Goal: Check status: Check status

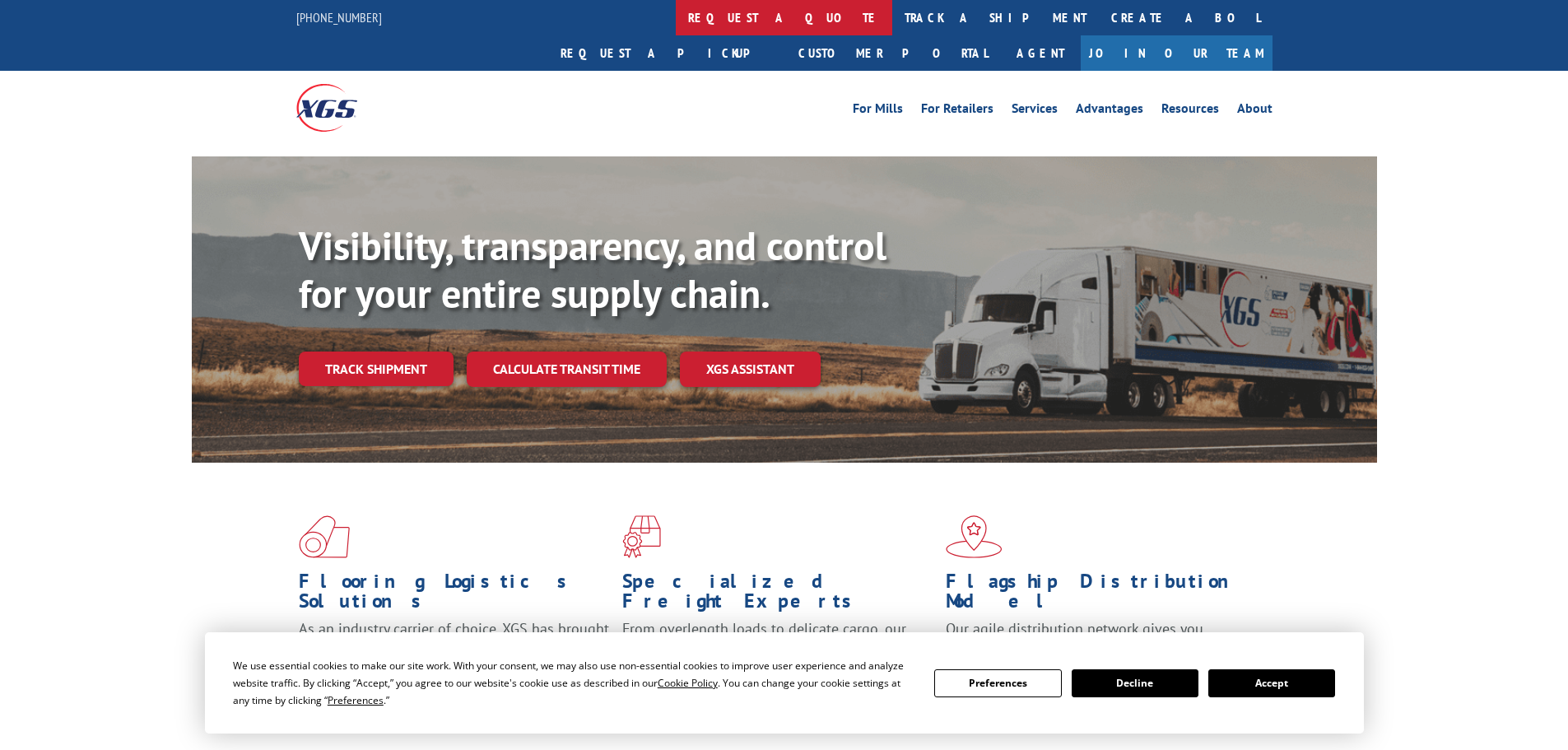
click at [676, 20] on link "request a quote" at bounding box center [784, 18] width 217 height 36
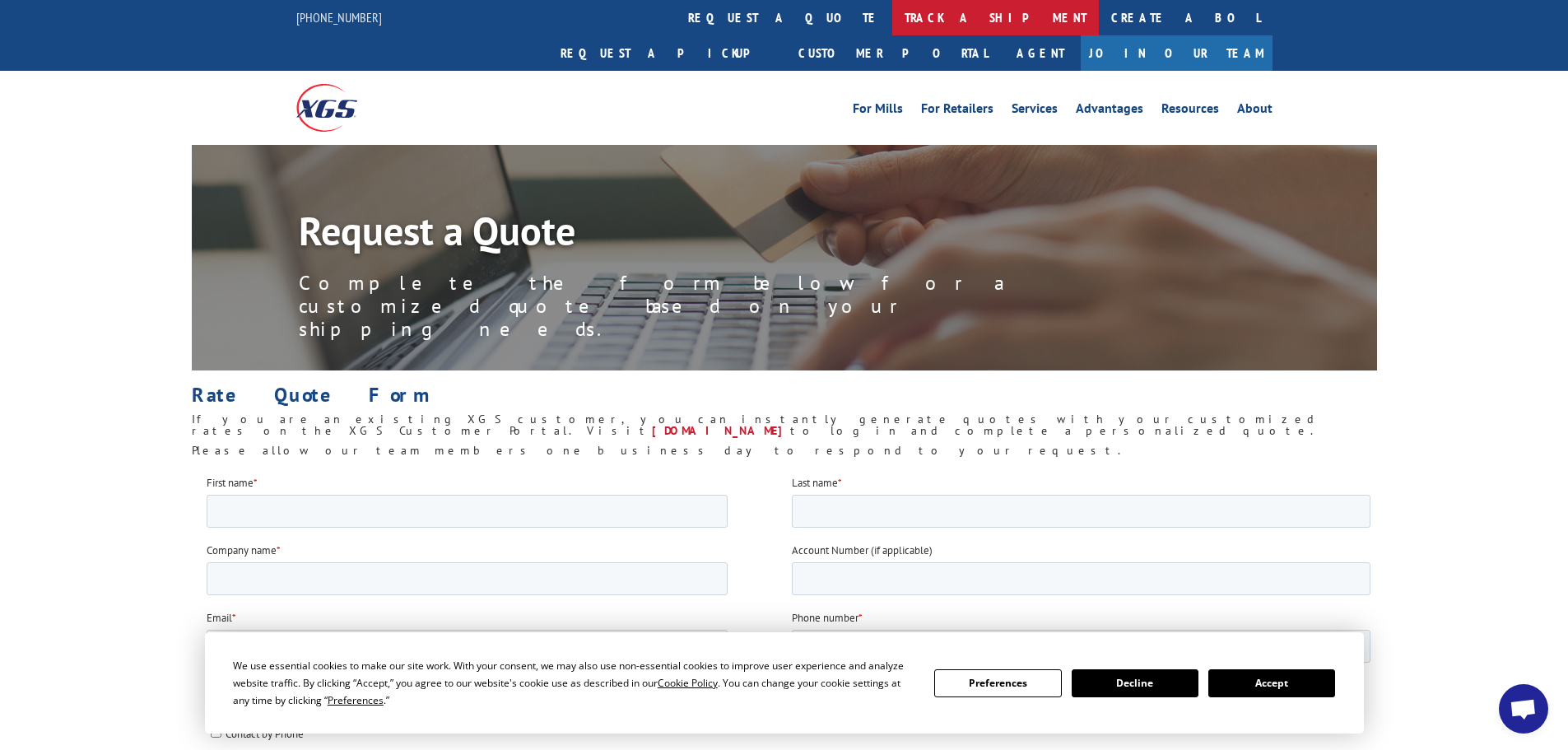
click at [893, 12] on link "track a shipment" at bounding box center [996, 18] width 207 height 36
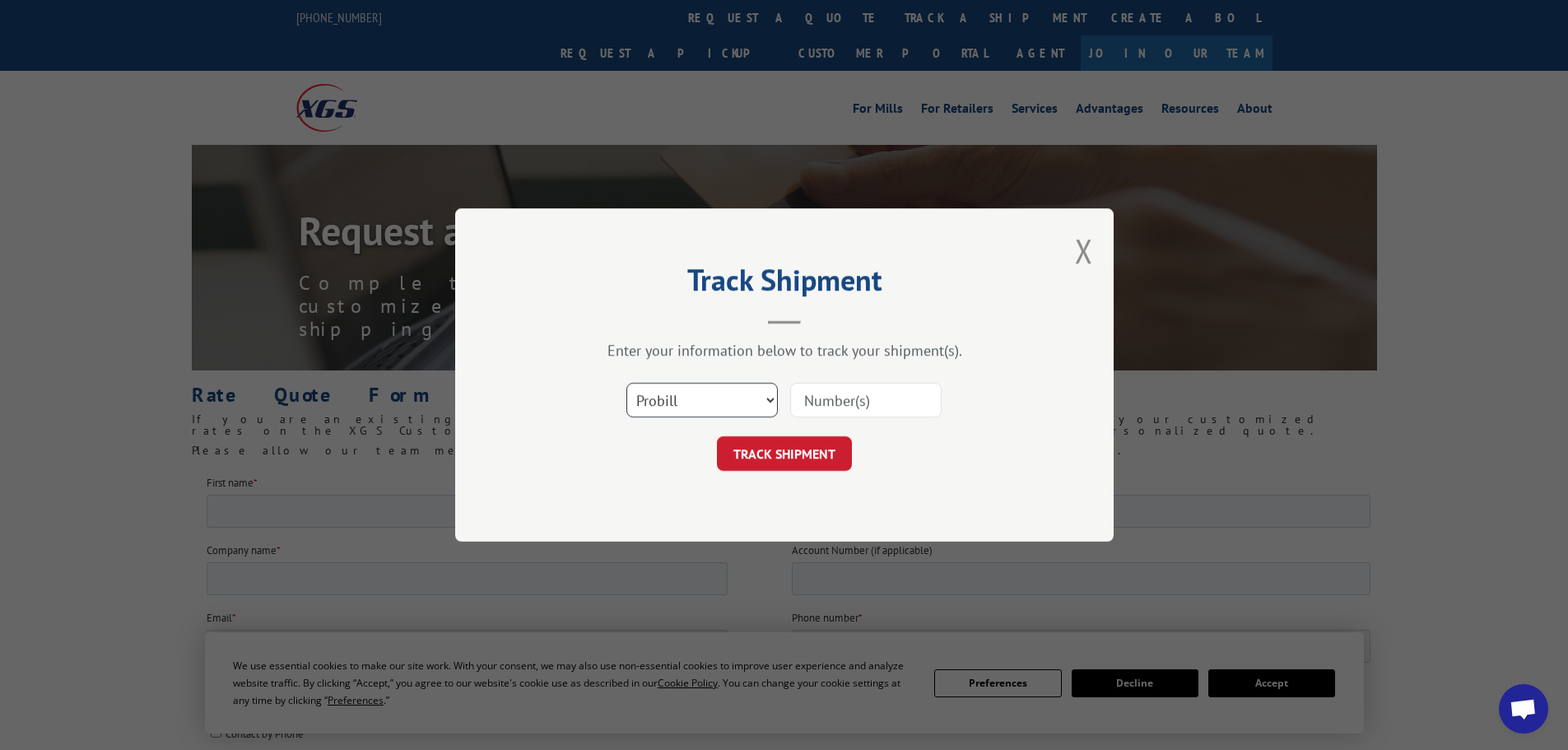
click at [768, 403] on select "Select category... Probill BOL PO" at bounding box center [702, 400] width 152 height 35
select select "bol"
click at [626, 383] on select "Select category... Probill BOL PO" at bounding box center [702, 400] width 152 height 35
click at [864, 400] on input at bounding box center [866, 400] width 152 height 35
type input "54402790"
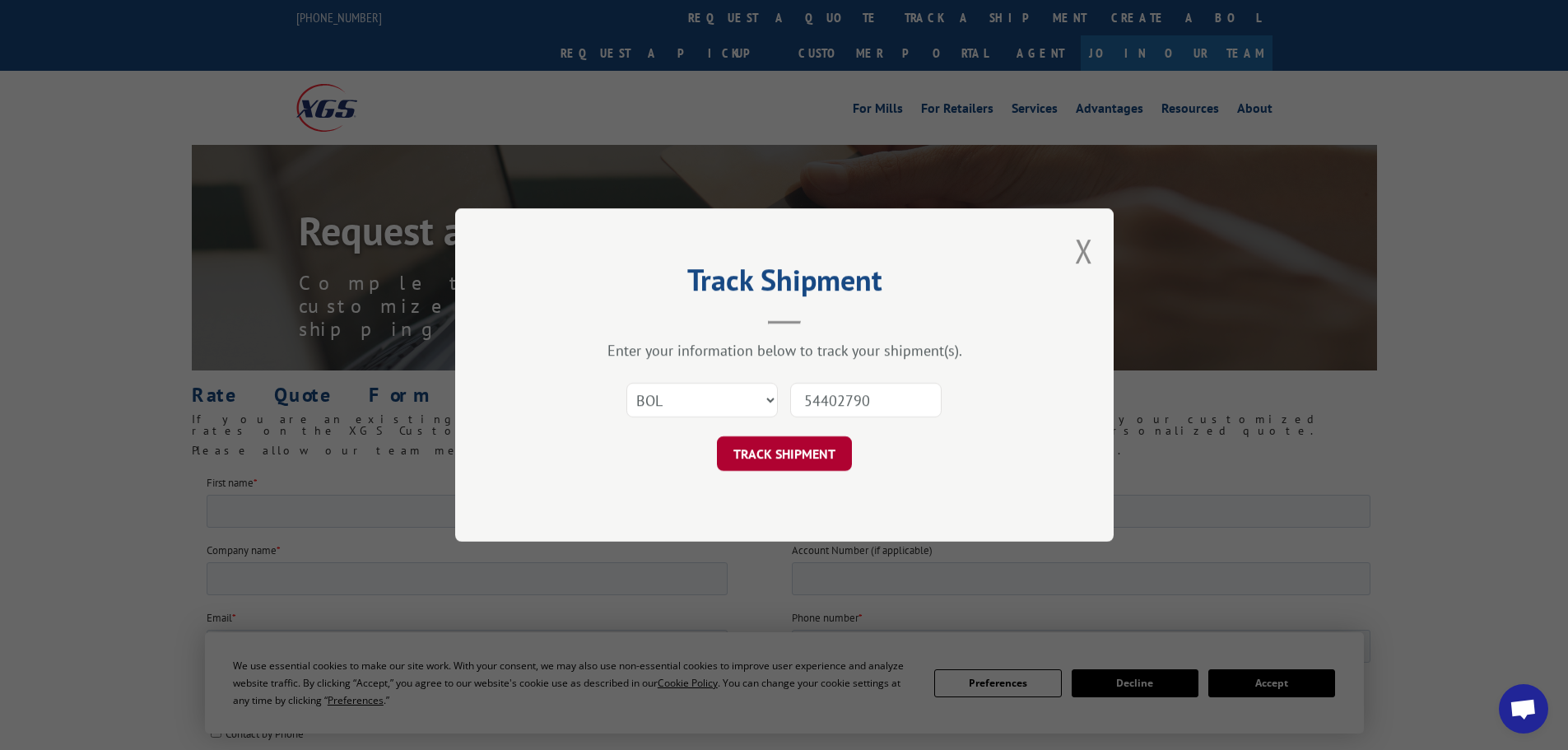
click at [812, 459] on button "TRACK SHIPMENT" at bounding box center [784, 453] width 135 height 35
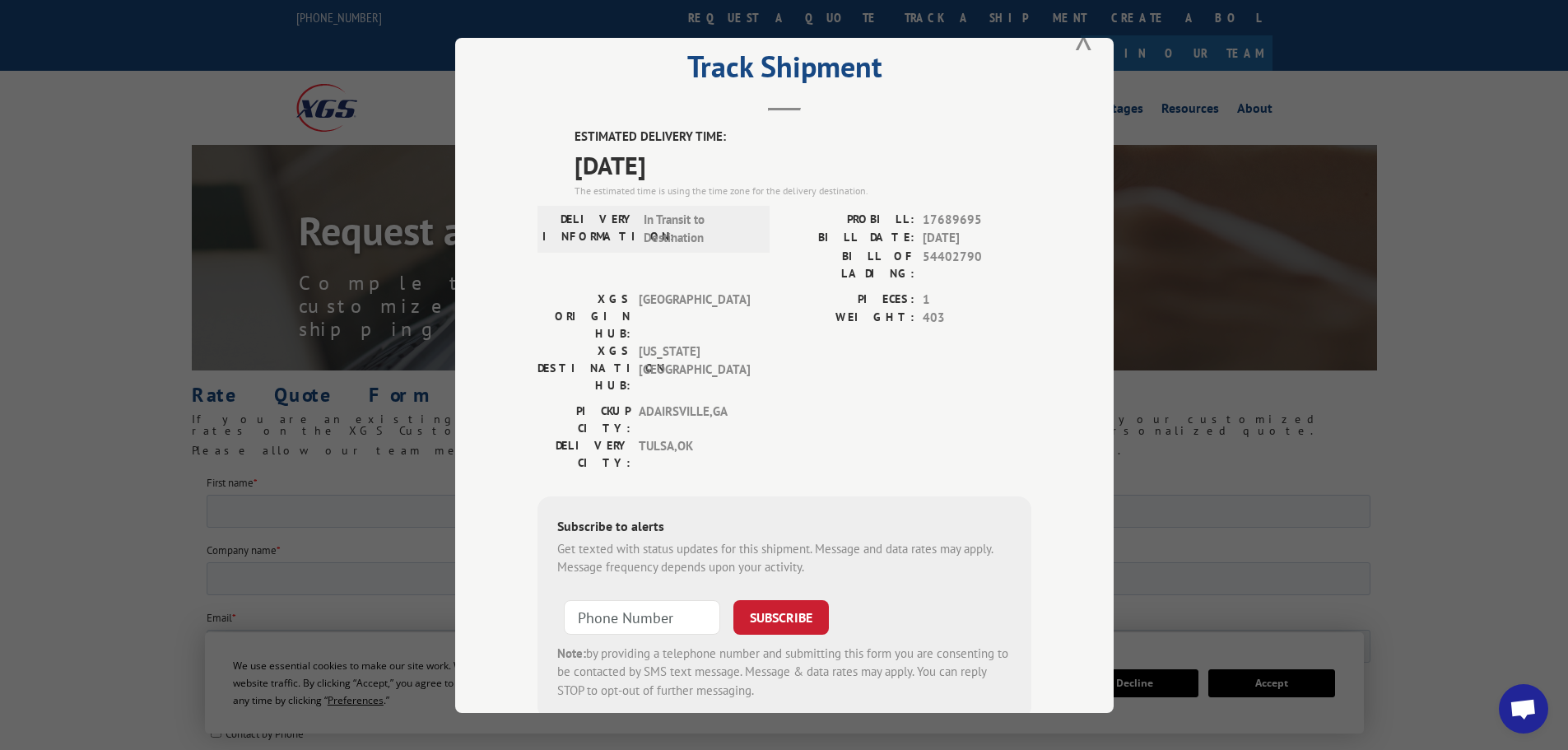
scroll to position [66, 0]
